Goal: Navigation & Orientation: Find specific page/section

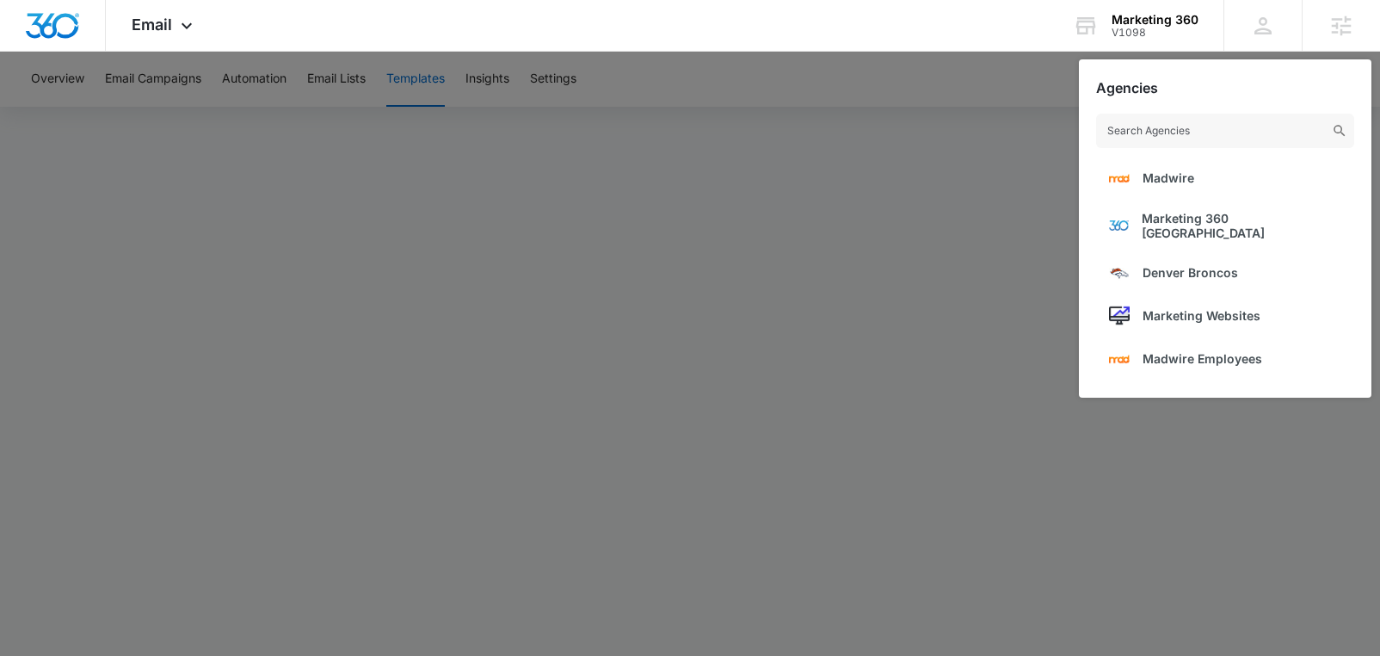
click at [922, 230] on div at bounding box center [690, 328] width 1380 height 656
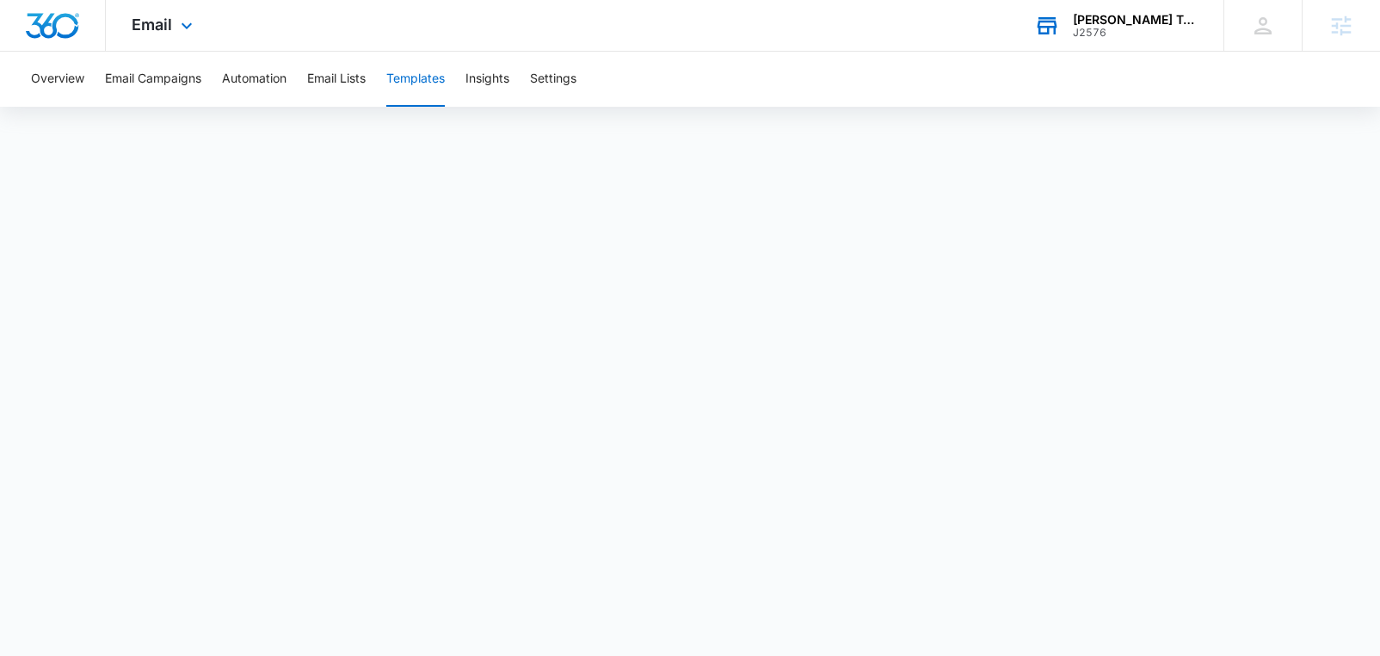
click at [1142, 38] on div "J2576" at bounding box center [1136, 33] width 126 height 12
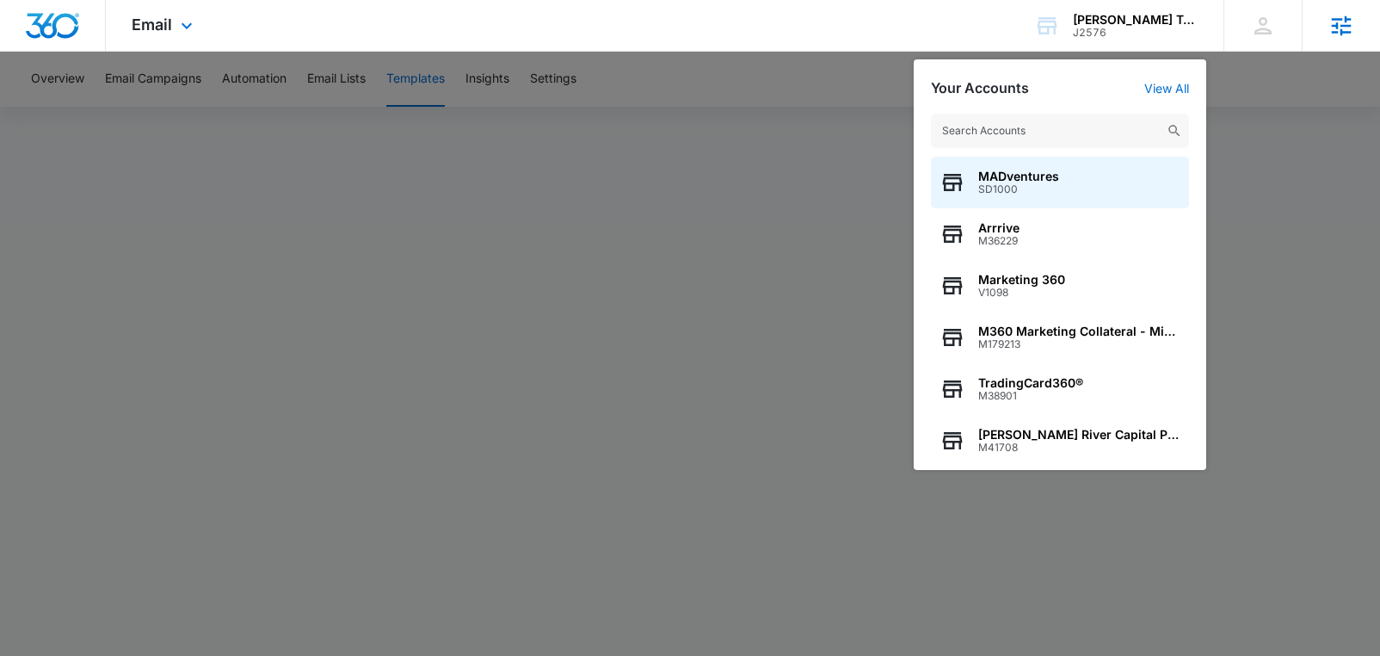
click at [1344, 35] on icon at bounding box center [1342, 26] width 26 height 26
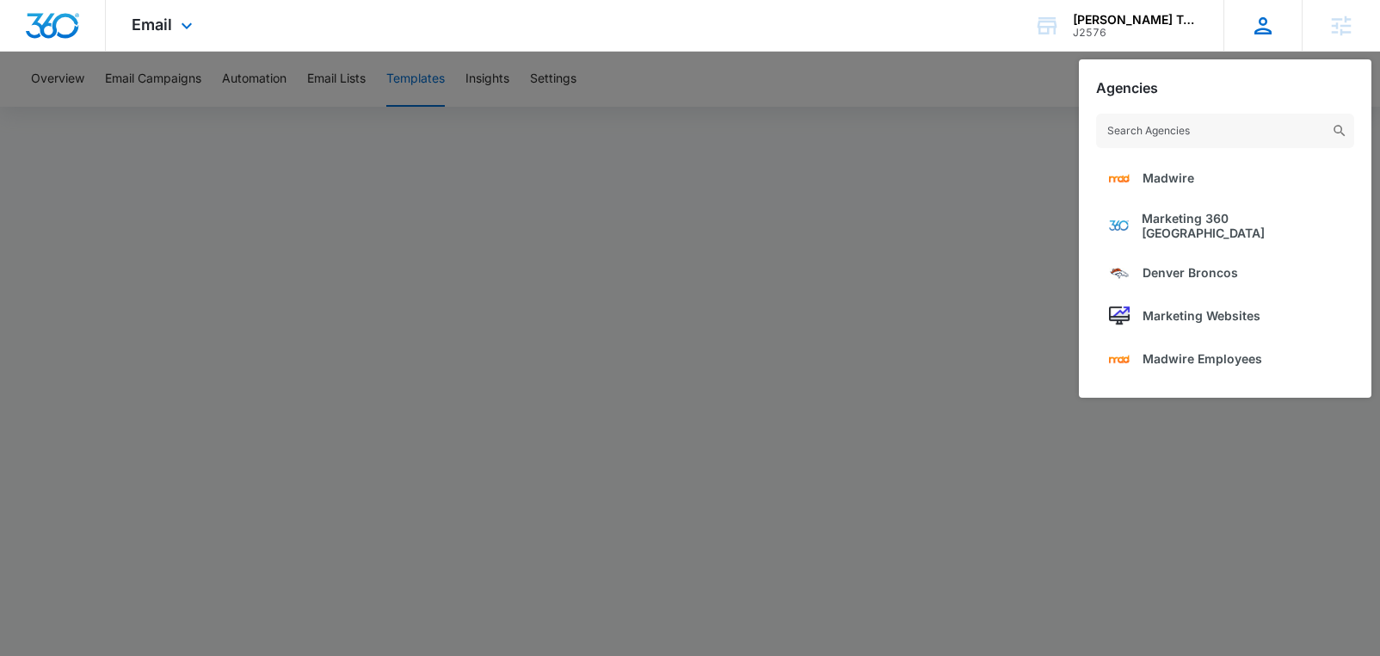
click at [1275, 34] on icon at bounding box center [1263, 26] width 26 height 26
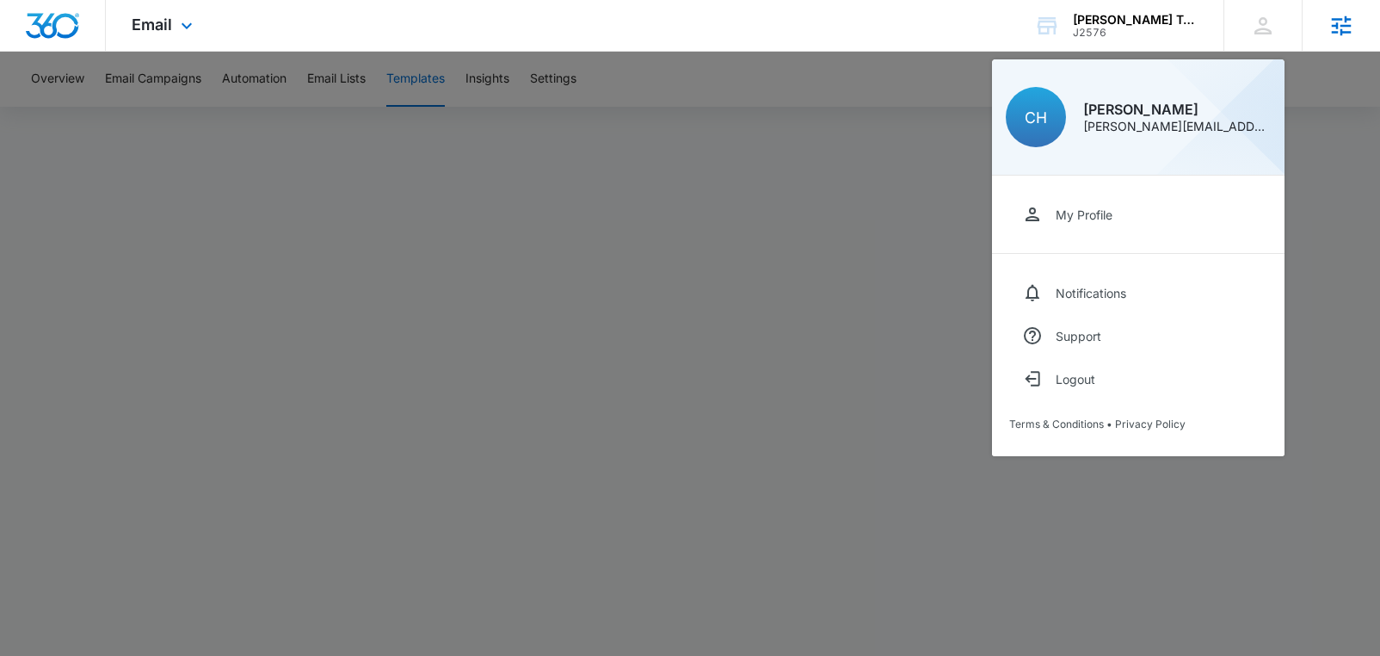
click at [1335, 25] on icon at bounding box center [1342, 25] width 20 height 20
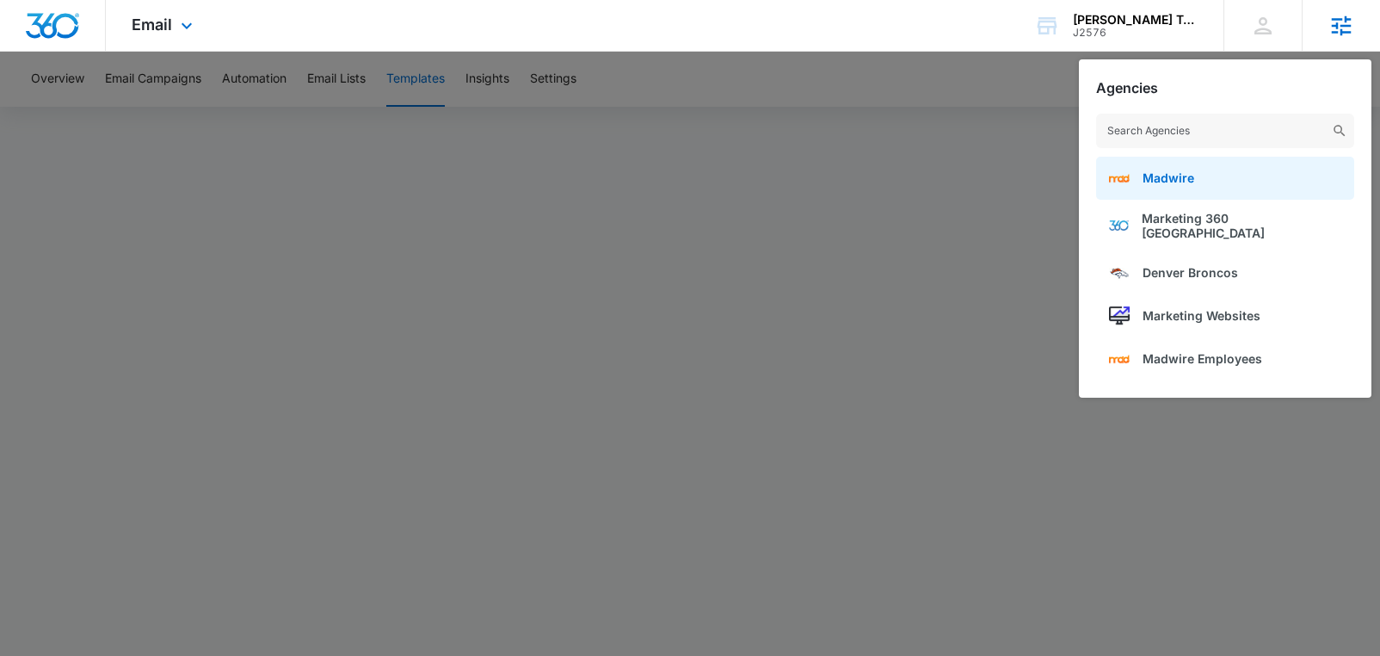
click at [1175, 173] on span "Madwire" at bounding box center [1169, 177] width 52 height 15
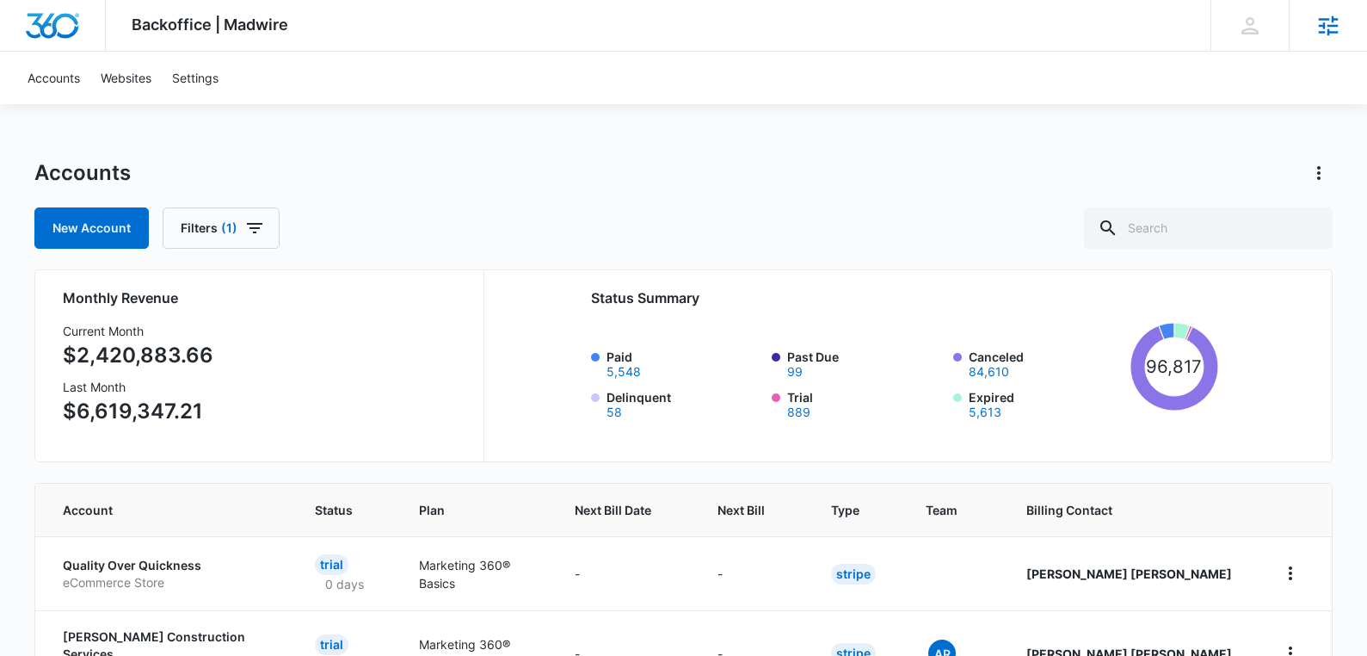
click at [1312, 29] on div "Agencies" at bounding box center [1328, 25] width 78 height 51
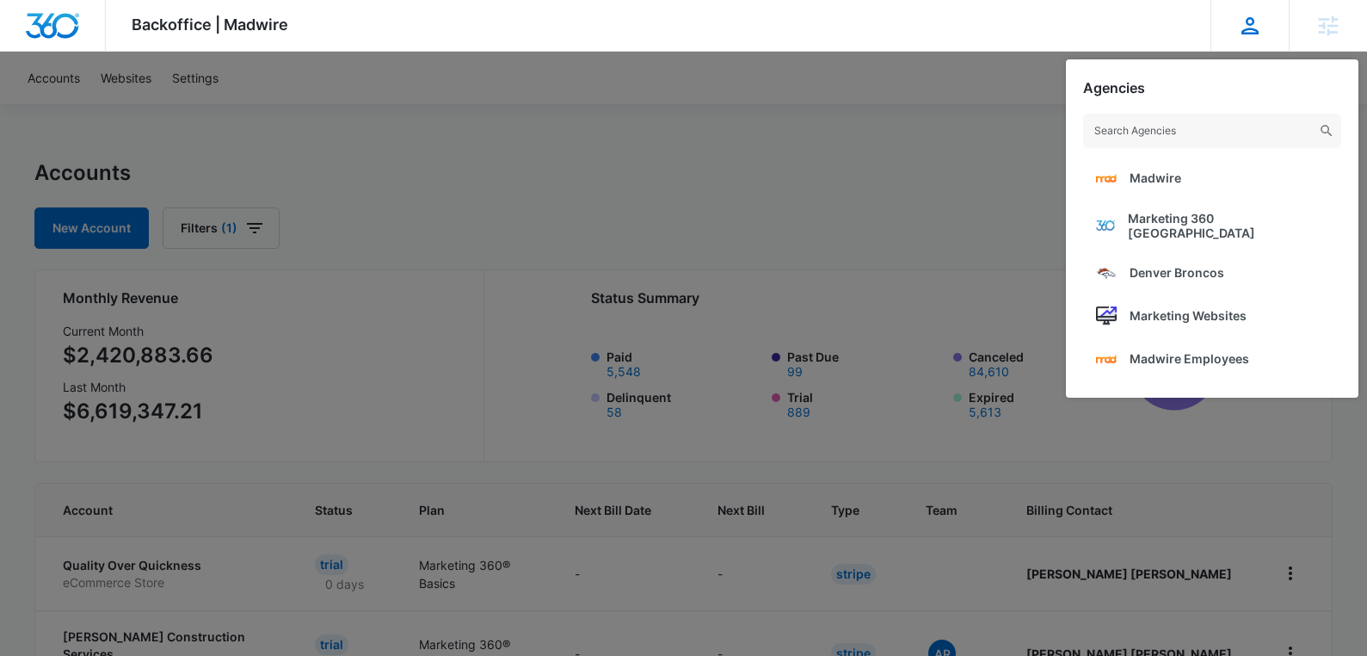
click at [1267, 20] on div "[PERSON_NAME] Hoerr [EMAIL_ADDRESS][PERSON_NAME][DOMAIN_NAME] My Profile Notifi…" at bounding box center [1250, 25] width 78 height 51
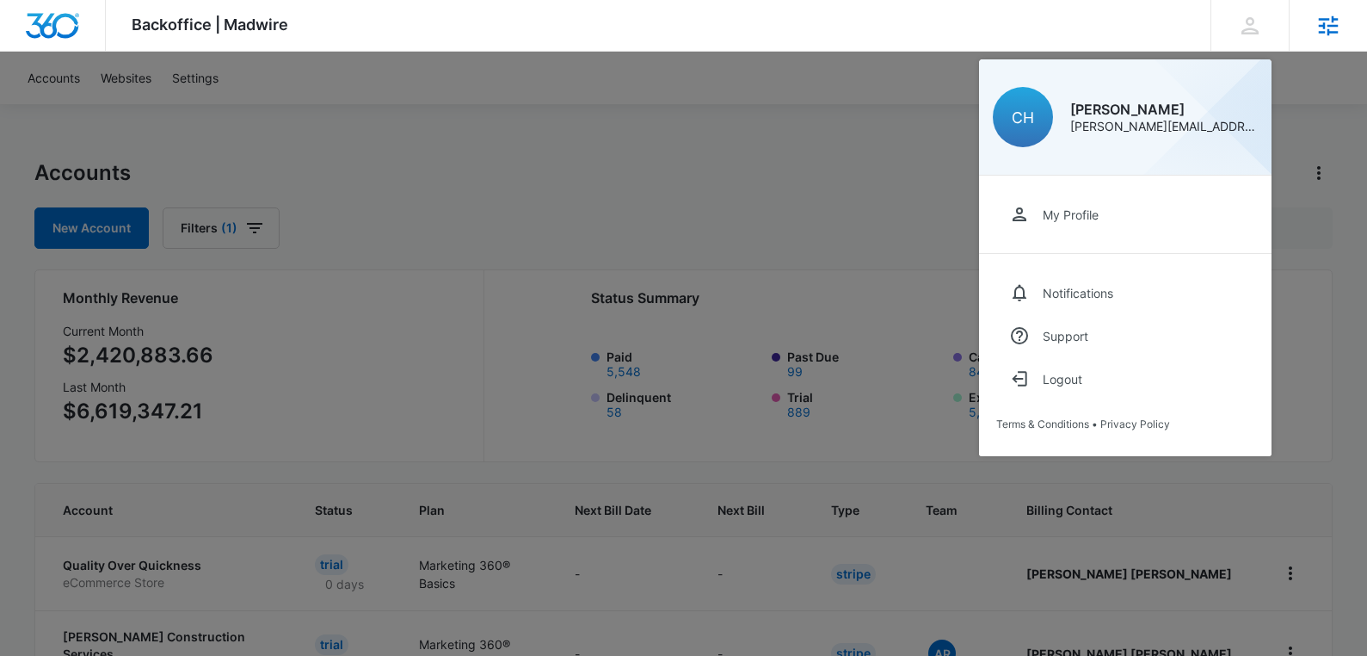
click at [1296, 32] on div "Agencies" at bounding box center [1328, 25] width 78 height 51
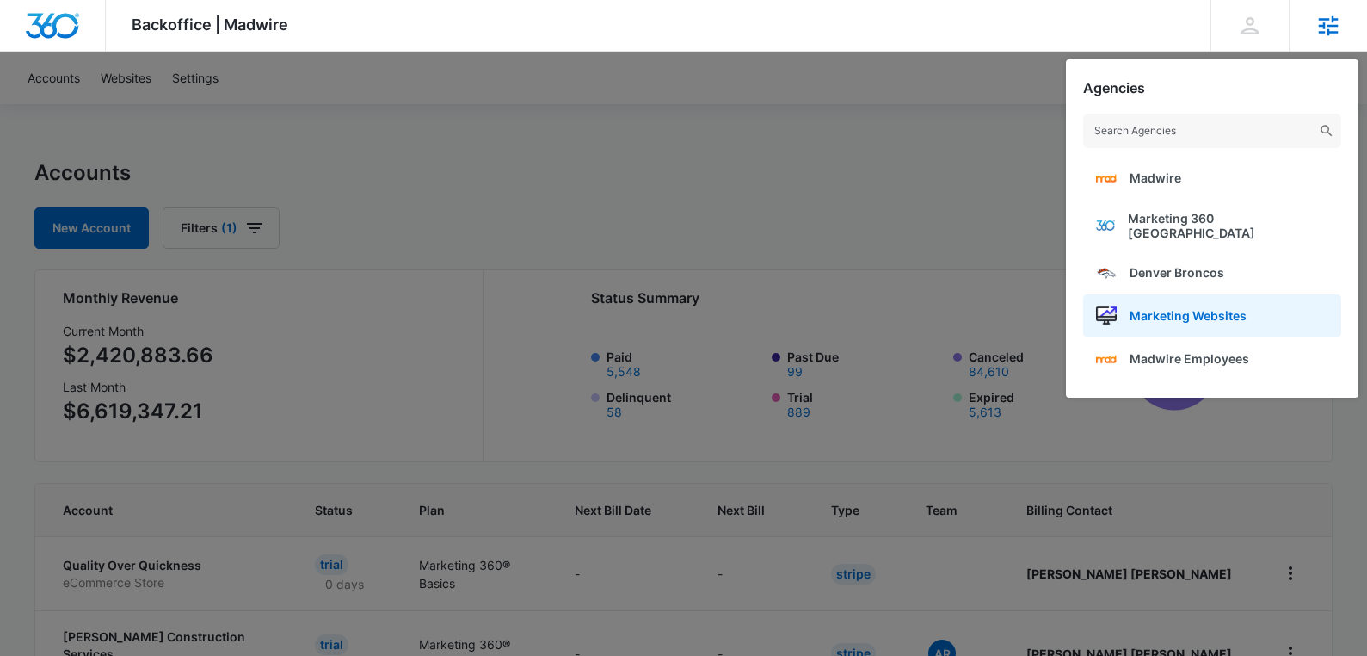
click at [1247, 309] on link "Marketing Websites" at bounding box center [1212, 315] width 258 height 43
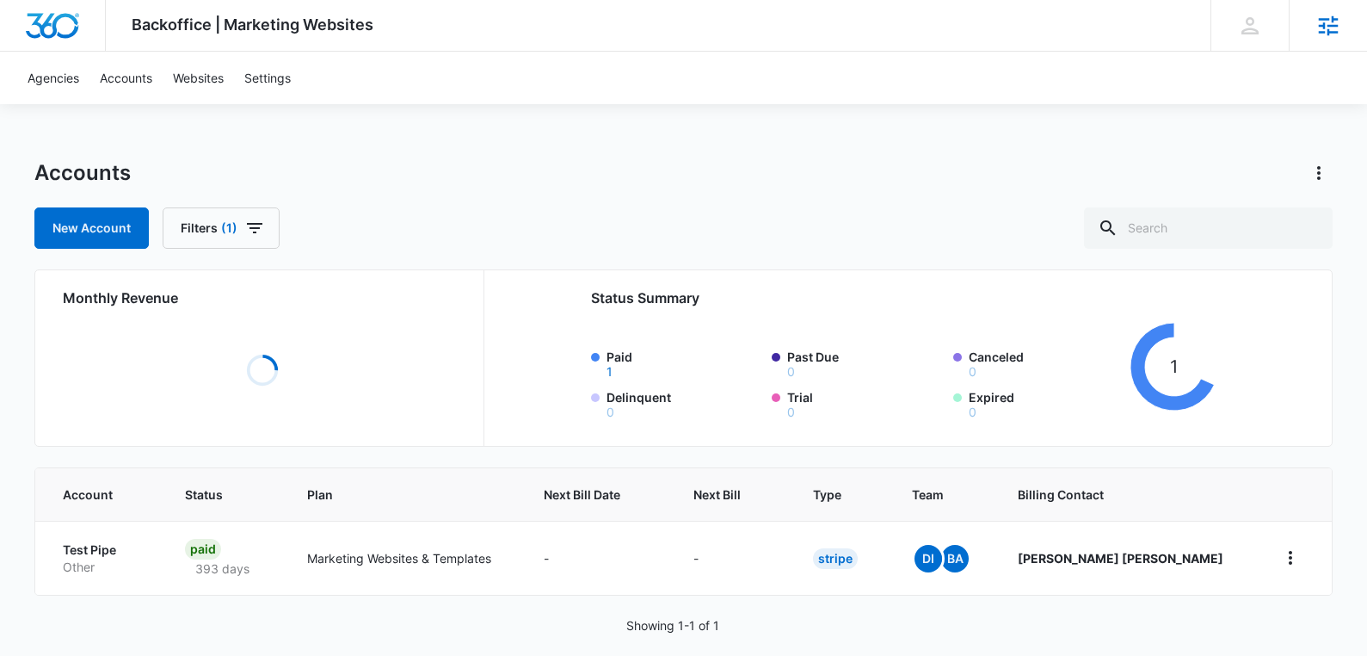
click at [1317, 23] on icon at bounding box center [1329, 26] width 26 height 26
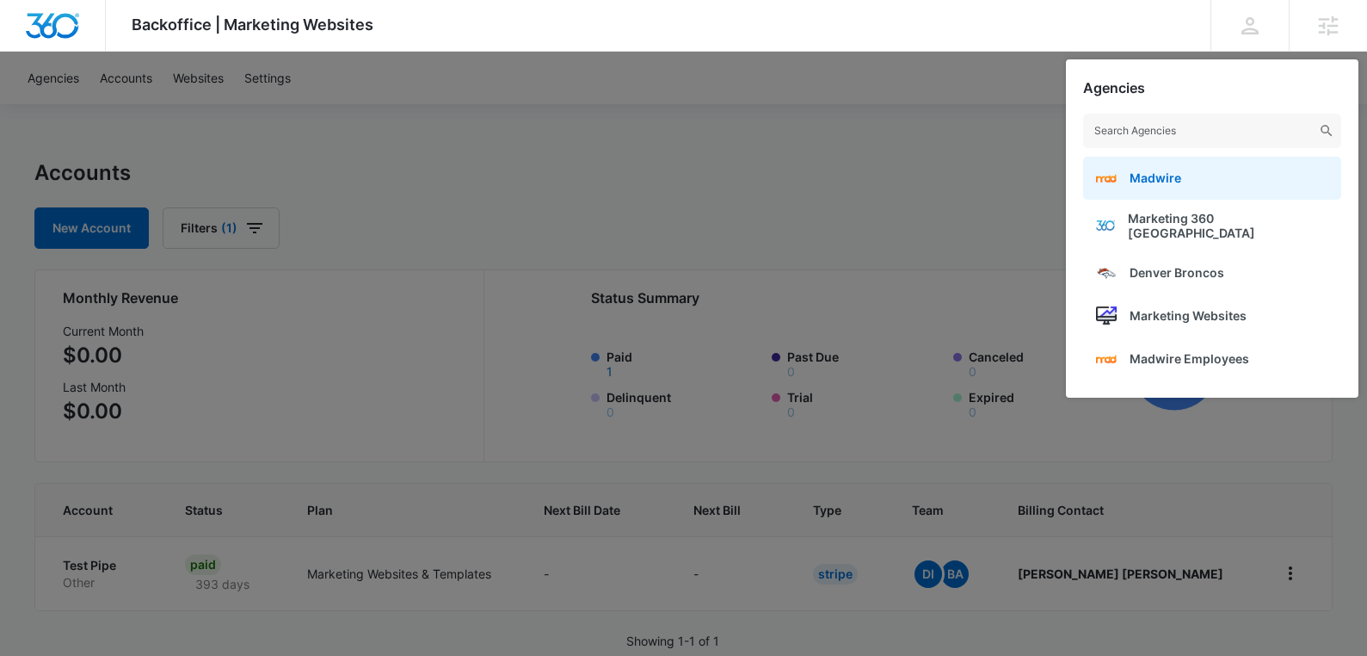
click at [1163, 184] on span "Madwire" at bounding box center [1156, 177] width 52 height 15
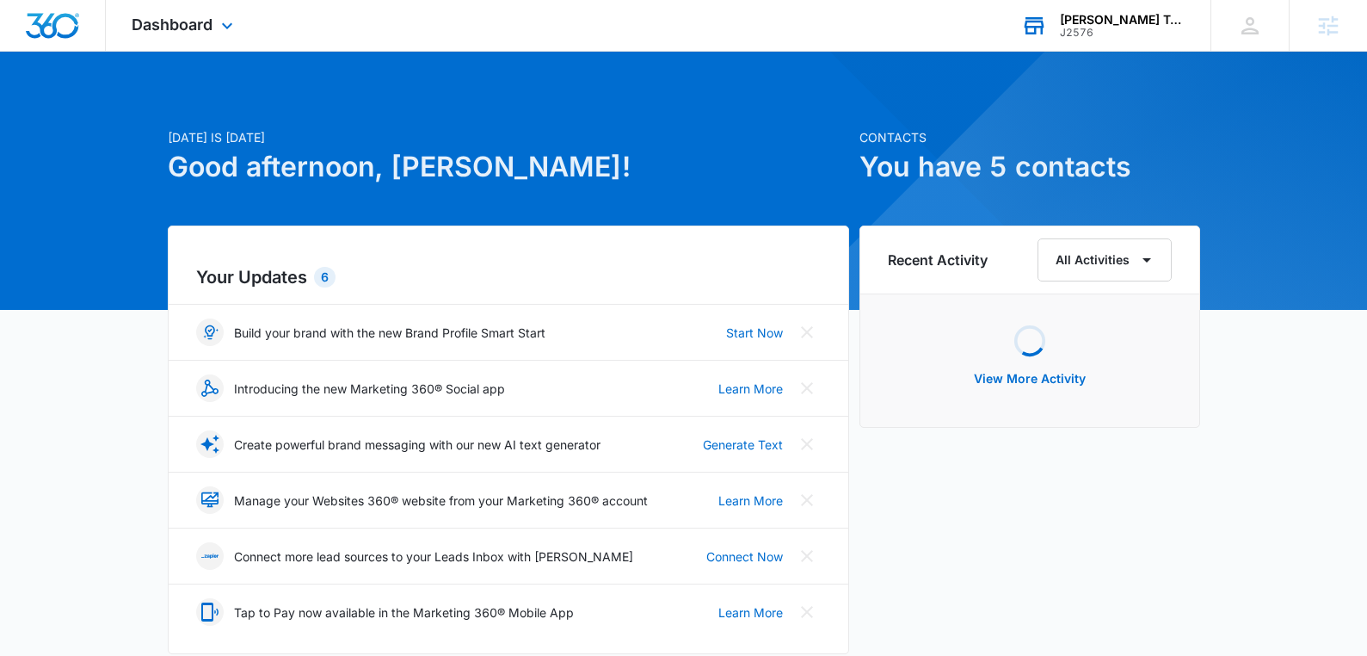
click at [1179, 21] on div "Casey Hoerr Training" at bounding box center [1123, 20] width 126 height 14
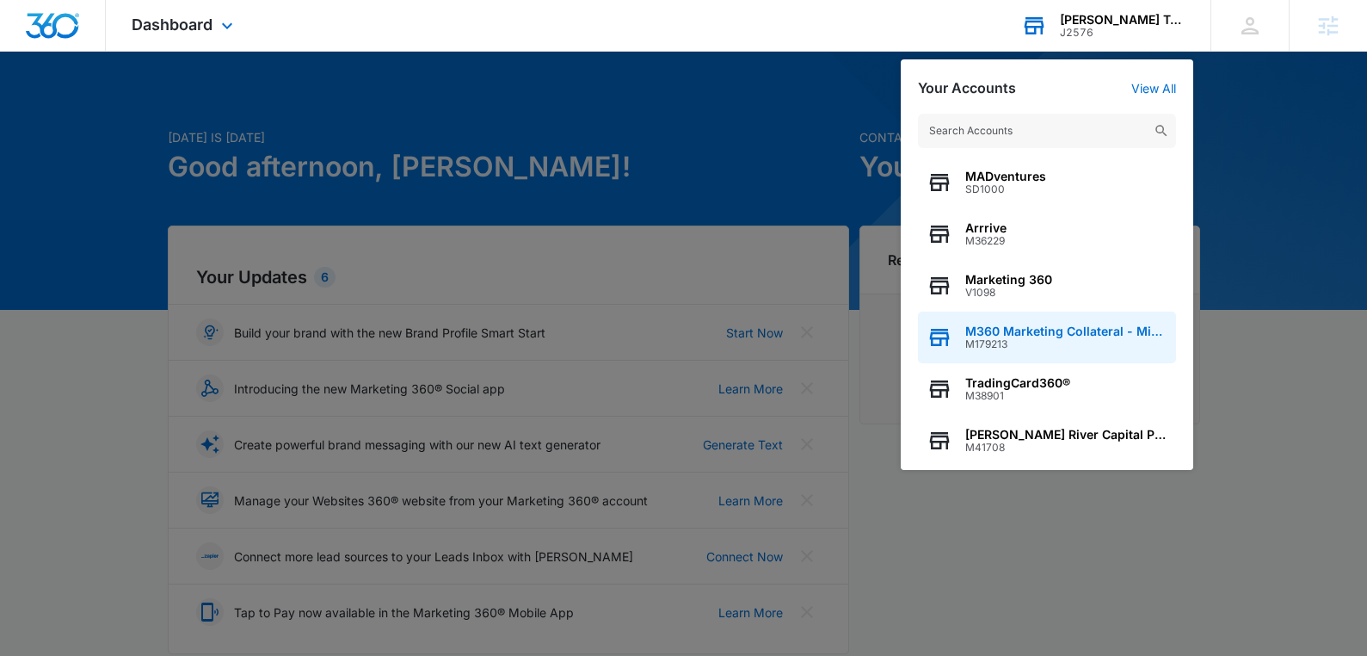
click at [1102, 347] on span "M179213" at bounding box center [1067, 344] width 202 height 12
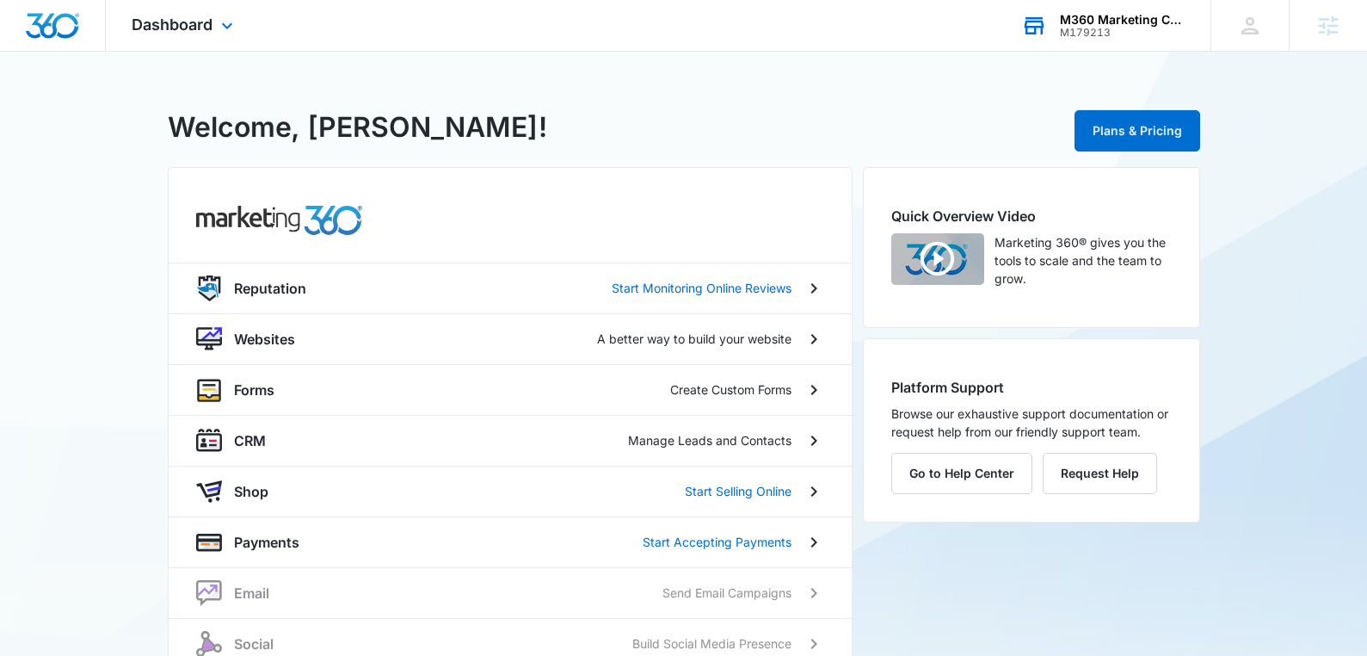
click at [941, 261] on img "button" at bounding box center [938, 259] width 93 height 52
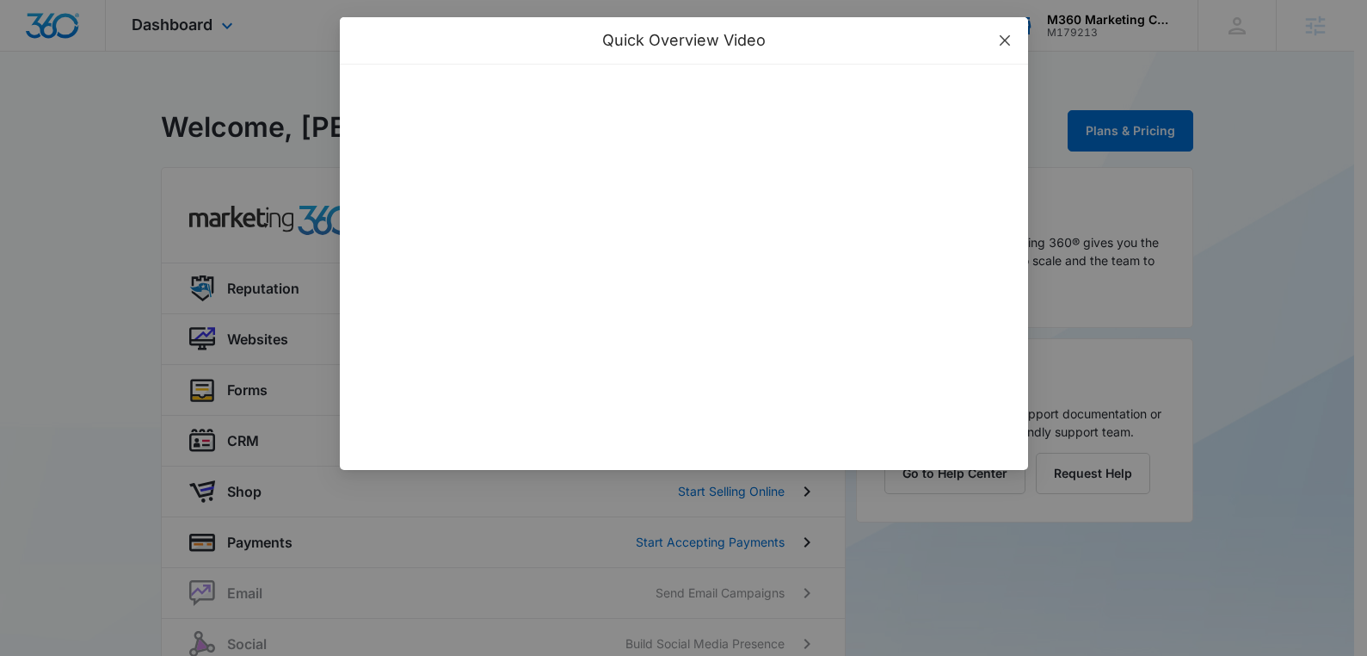
click at [1003, 51] on span "Close" at bounding box center [1005, 40] width 46 height 46
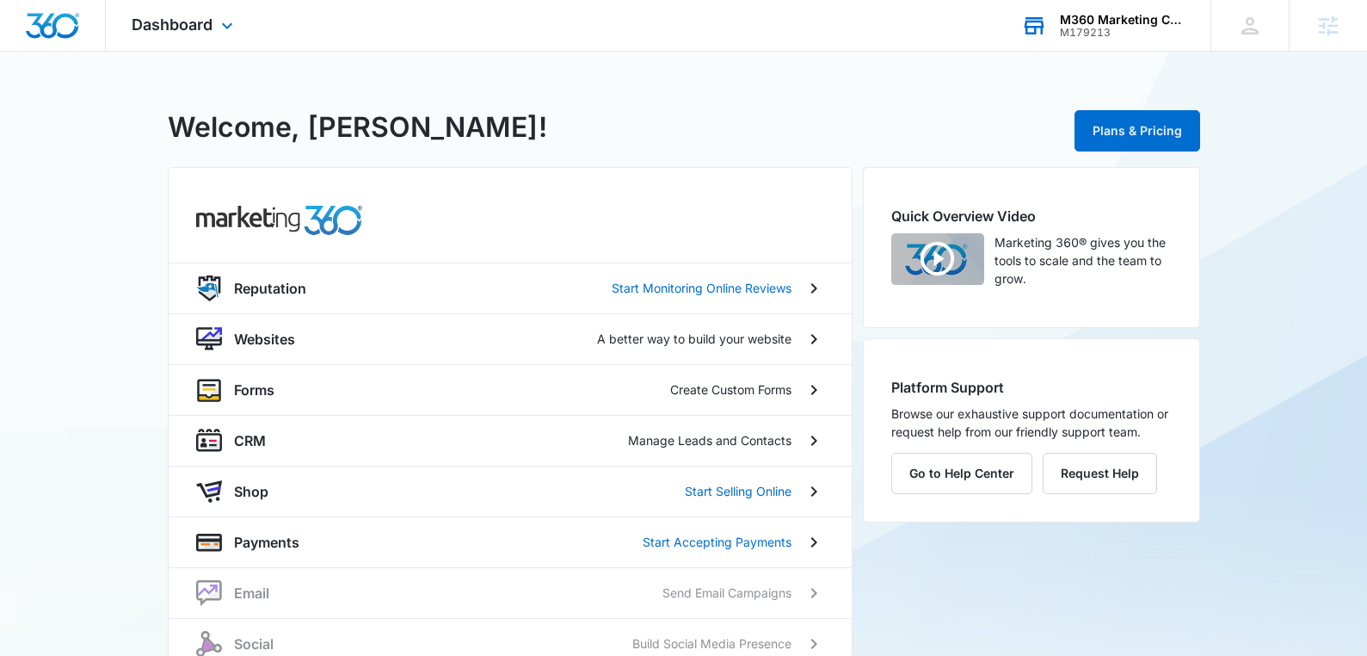
click at [1132, 29] on div "M179213" at bounding box center [1123, 33] width 126 height 12
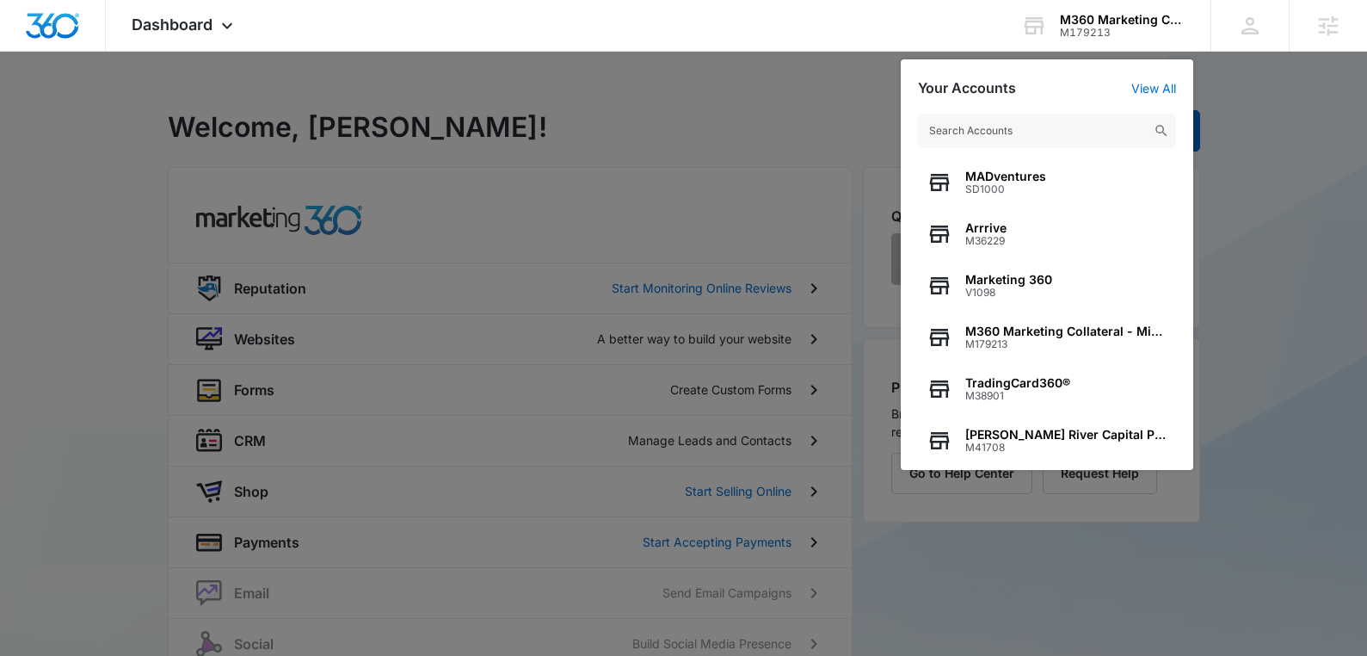
click at [1304, 243] on div at bounding box center [683, 328] width 1367 height 656
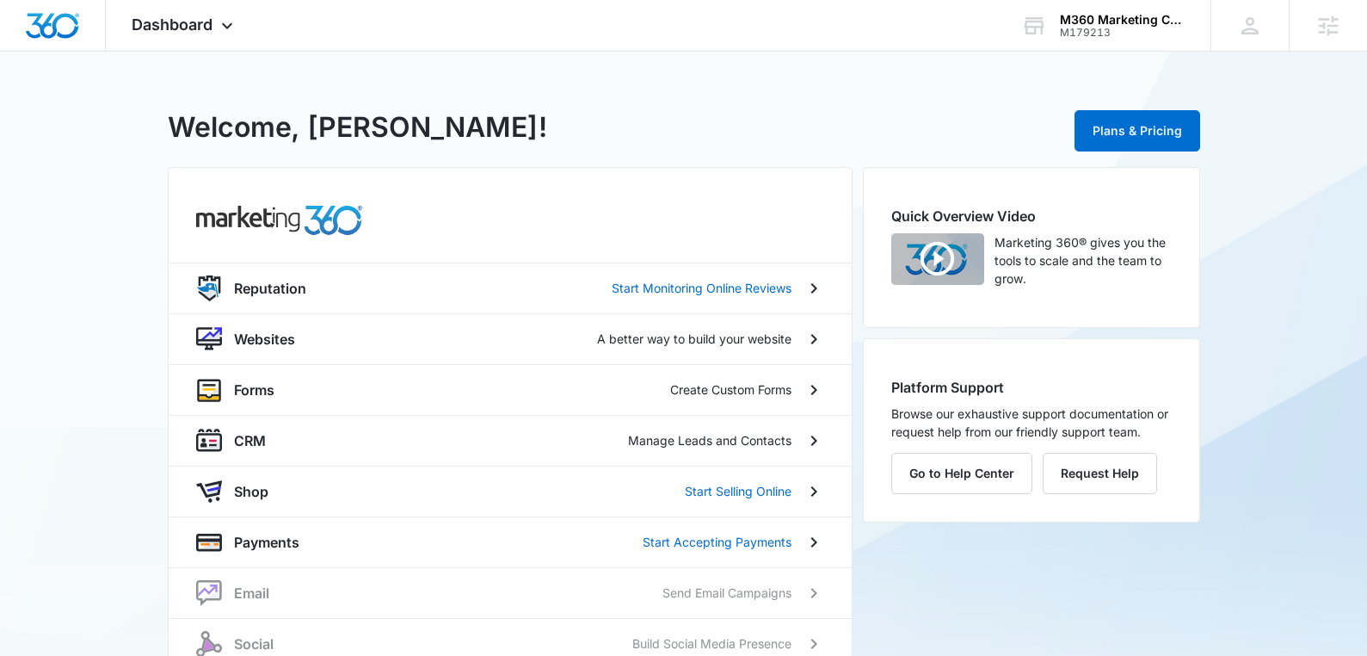
click at [950, 251] on img "button" at bounding box center [938, 259] width 93 height 52
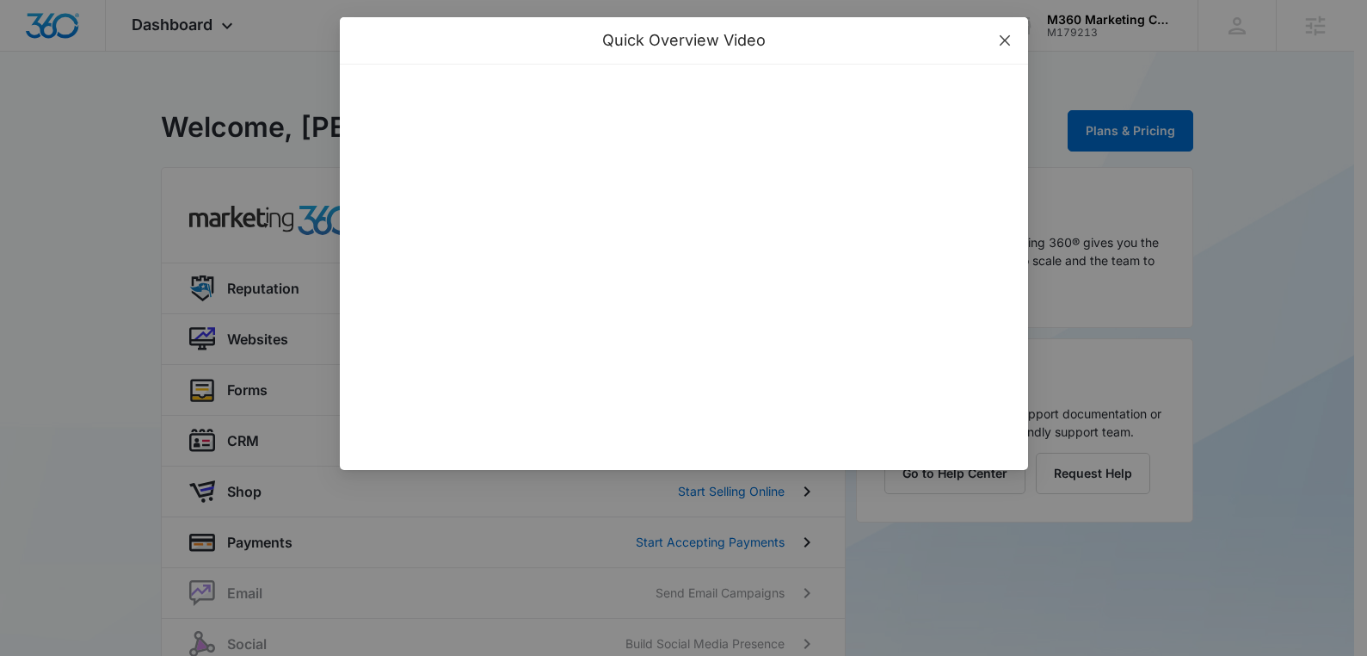
click at [1014, 37] on span "Close" at bounding box center [1005, 40] width 46 height 46
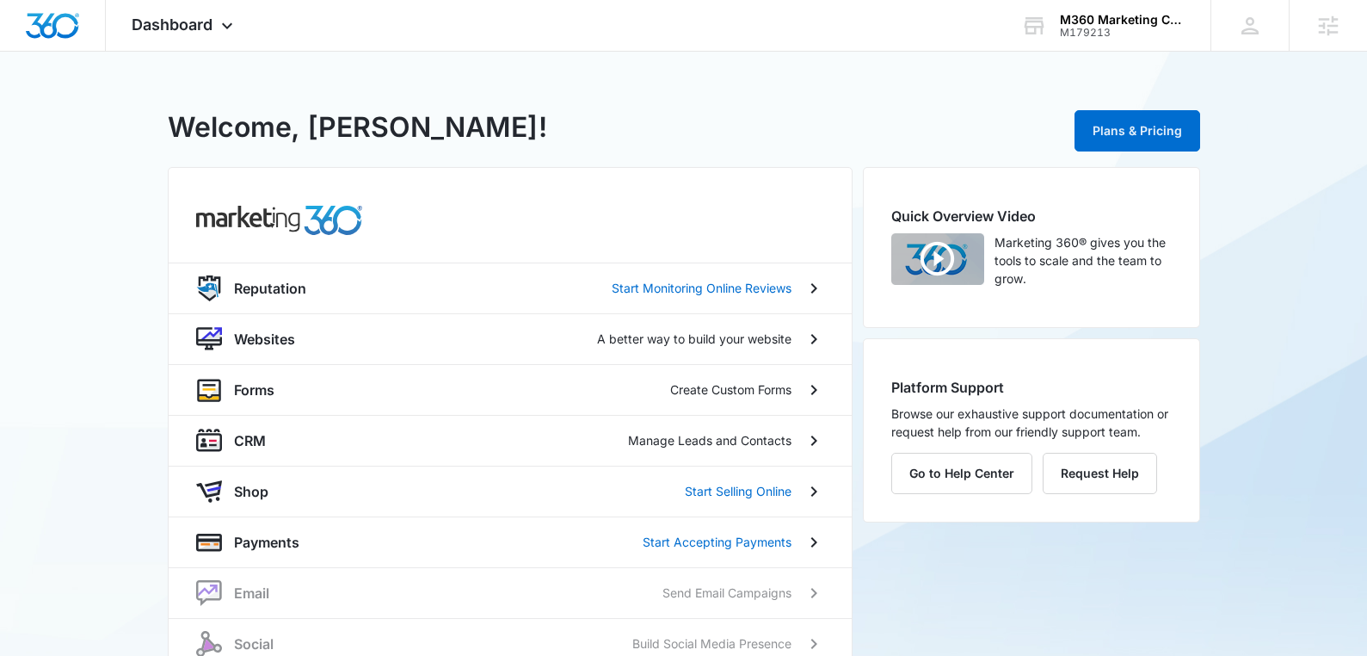
click at [942, 262] on img "button" at bounding box center [938, 259] width 93 height 52
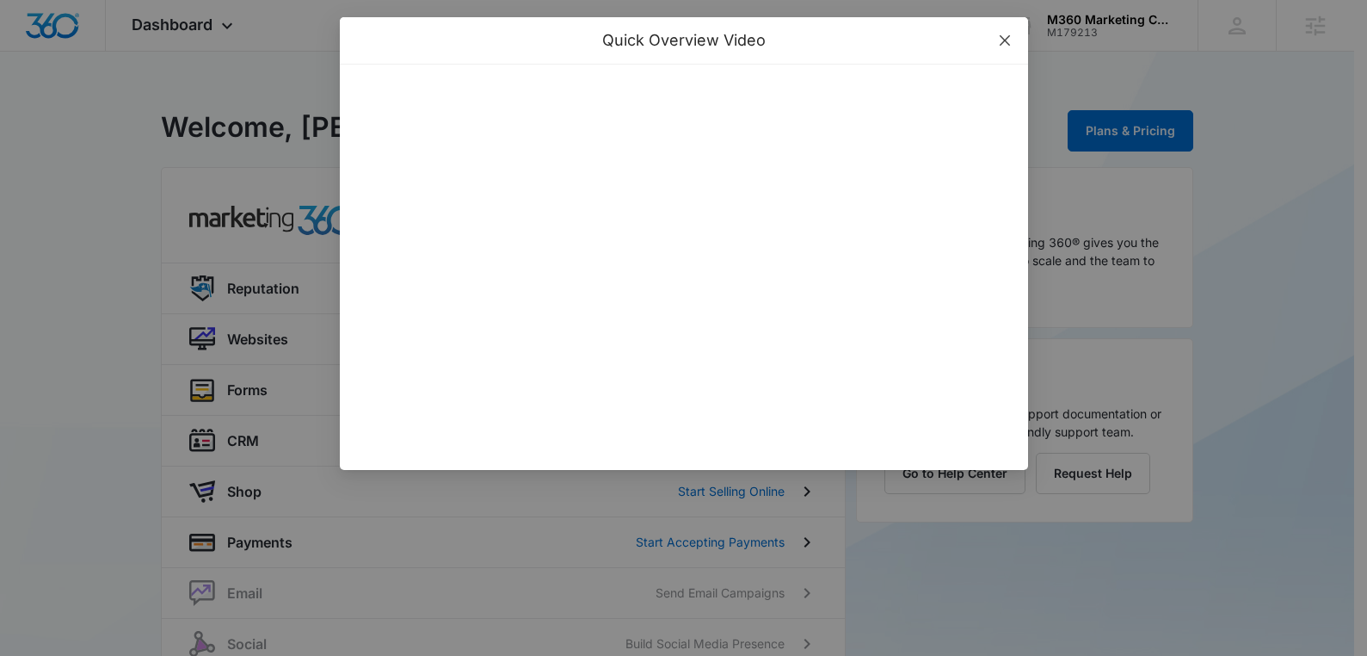
click at [1011, 35] on icon "close" at bounding box center [1005, 41] width 14 height 14
